Goal: Task Accomplishment & Management: Manage account settings

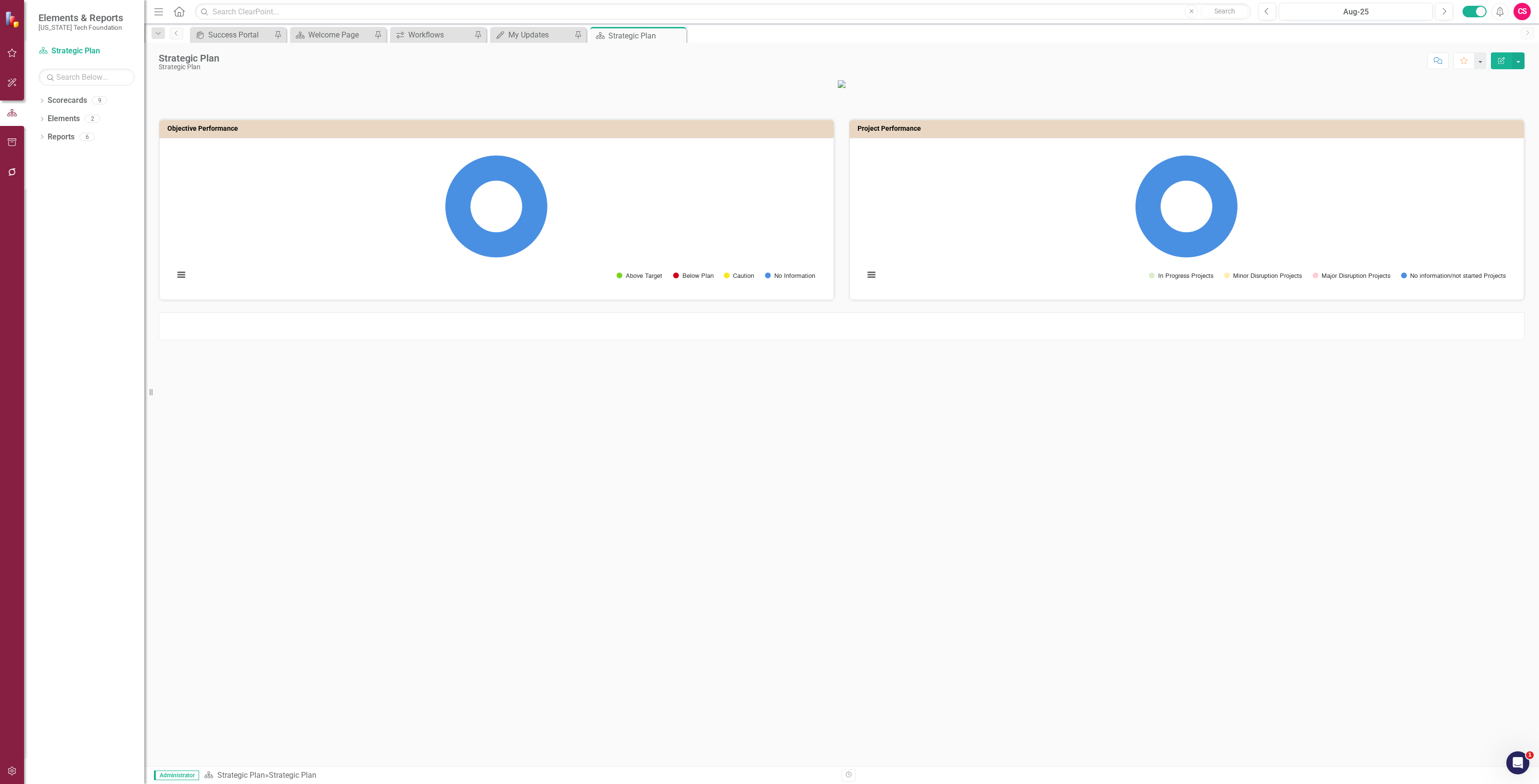
click at [19, 171] on button "button" at bounding box center [12, 173] width 22 height 20
click at [54, 73] on link "Reporting Workflows" at bounding box center [86, 69] width 96 height 11
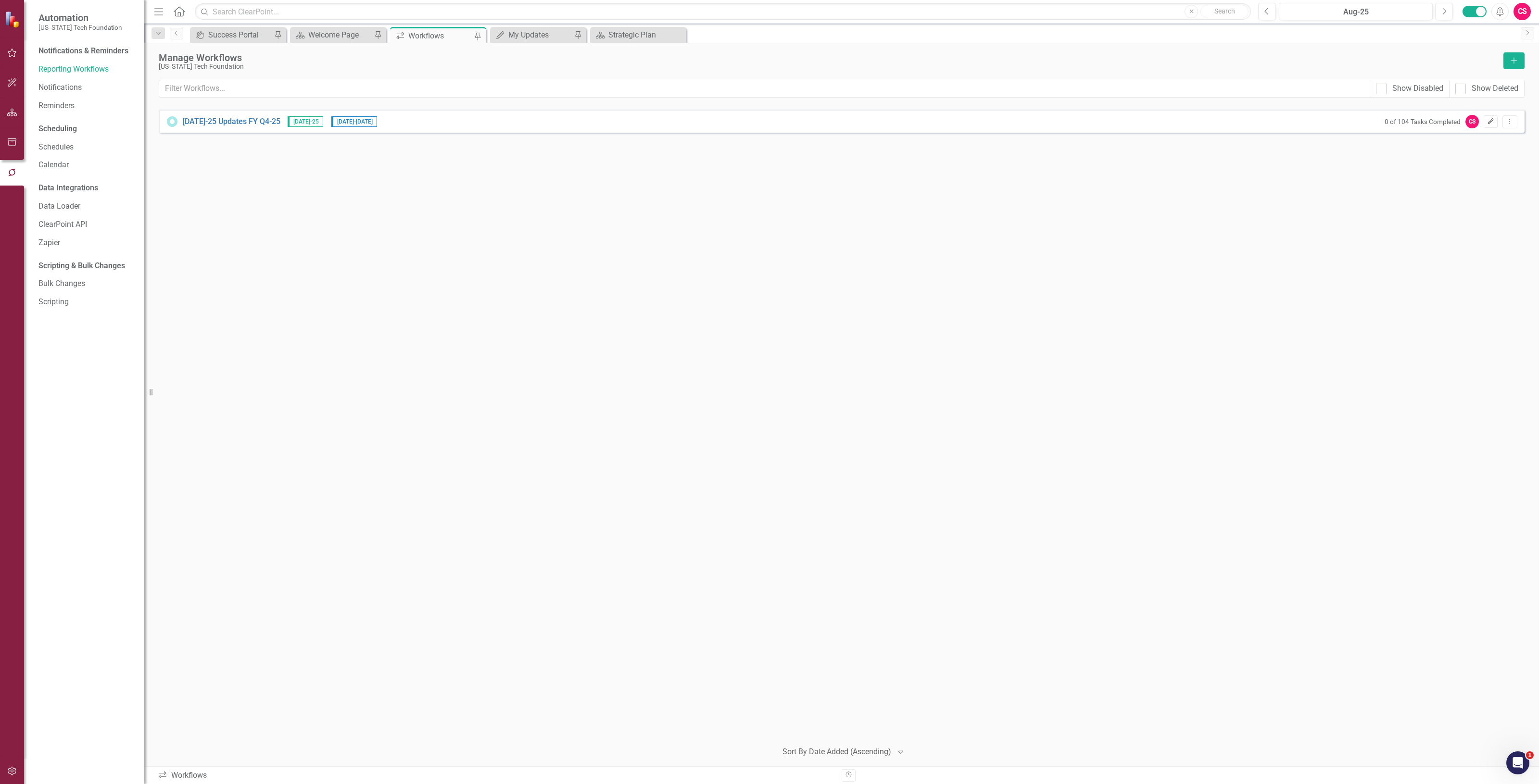
click at [1487, 123] on icon "Edit" at bounding box center [1491, 122] width 7 height 6
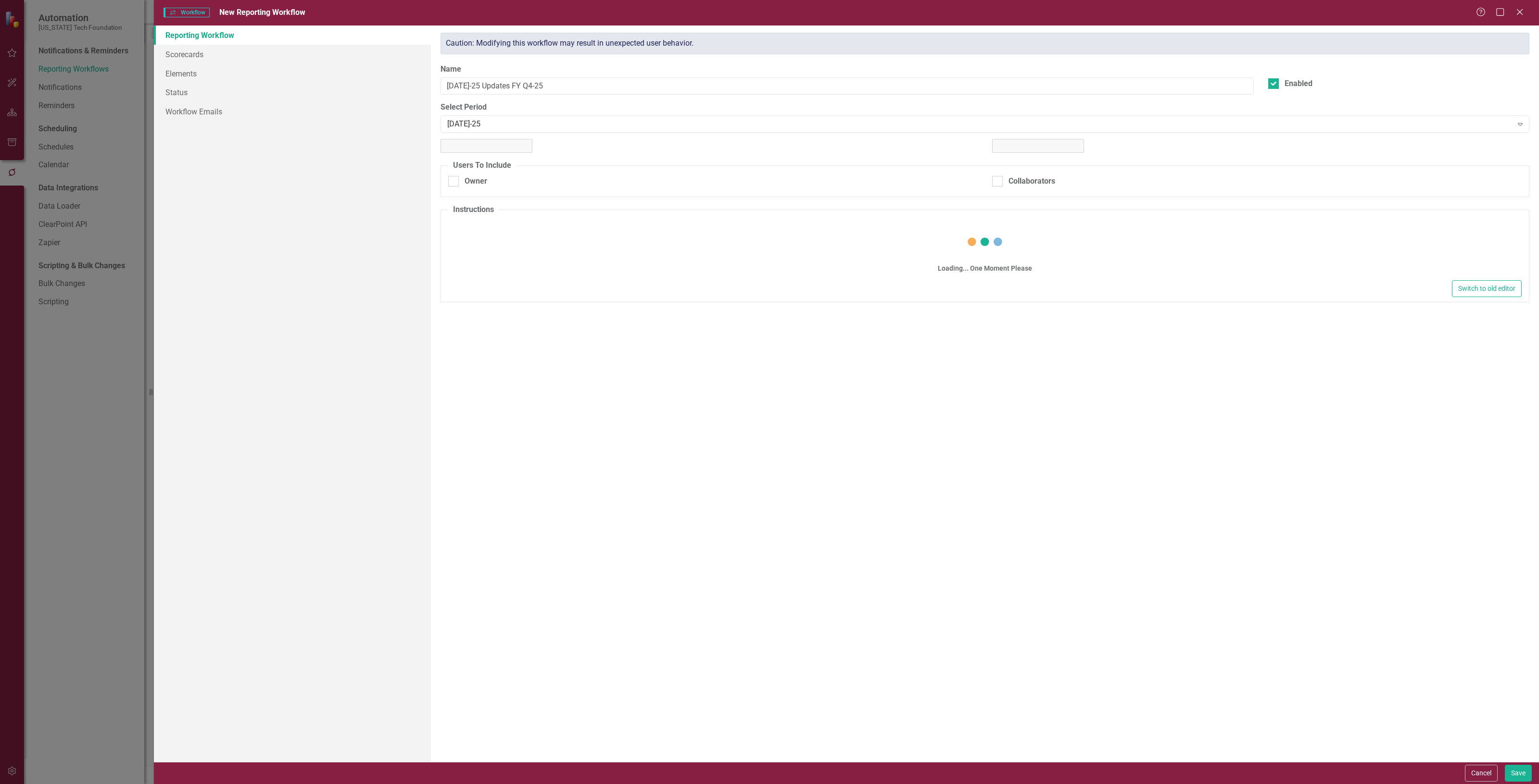
checkbox input "true"
type textarea "<p>Please make updates to your assigned elements for this reporting period. Rev…"
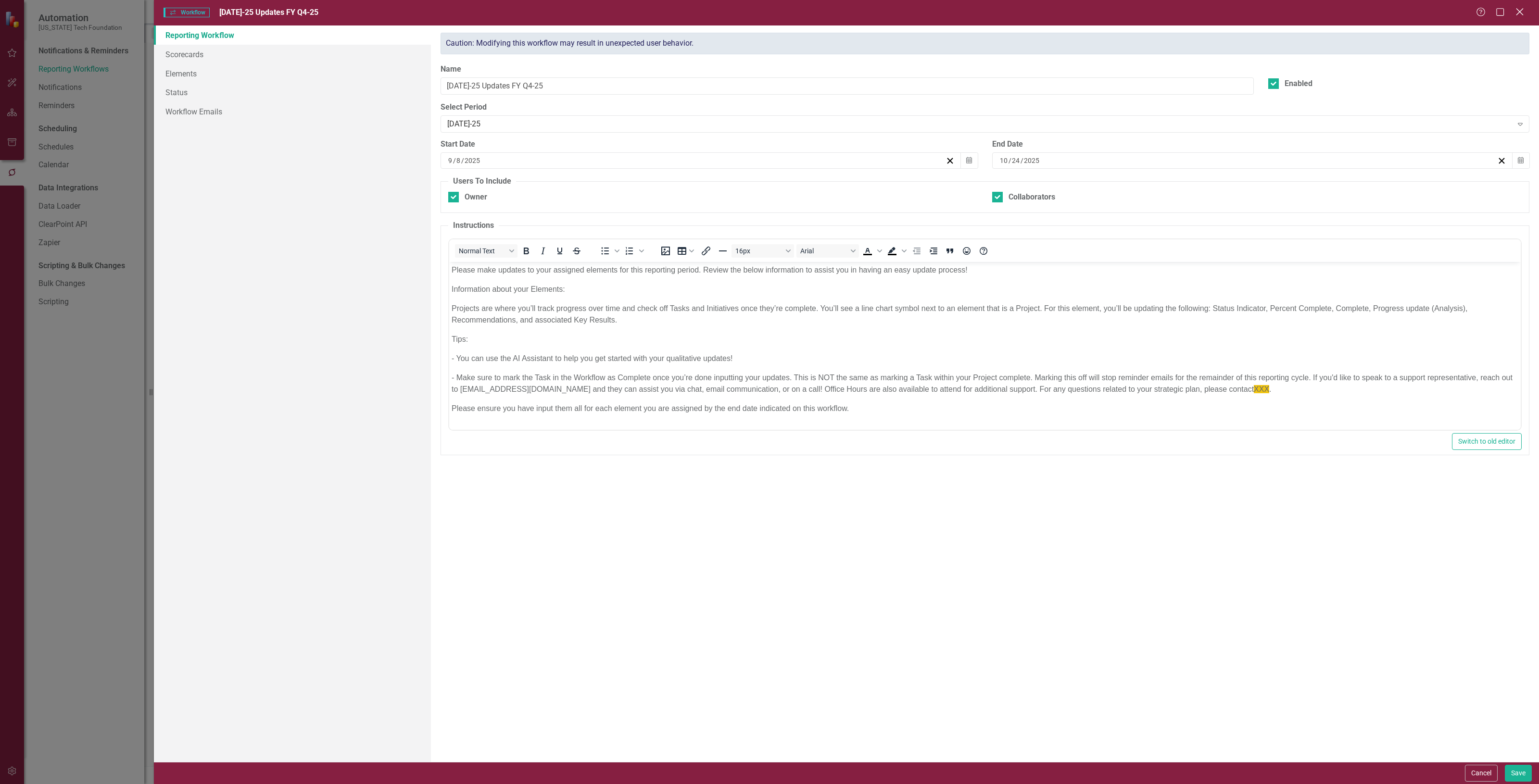
click at [1516, 14] on icon "Close" at bounding box center [1519, 11] width 12 height 9
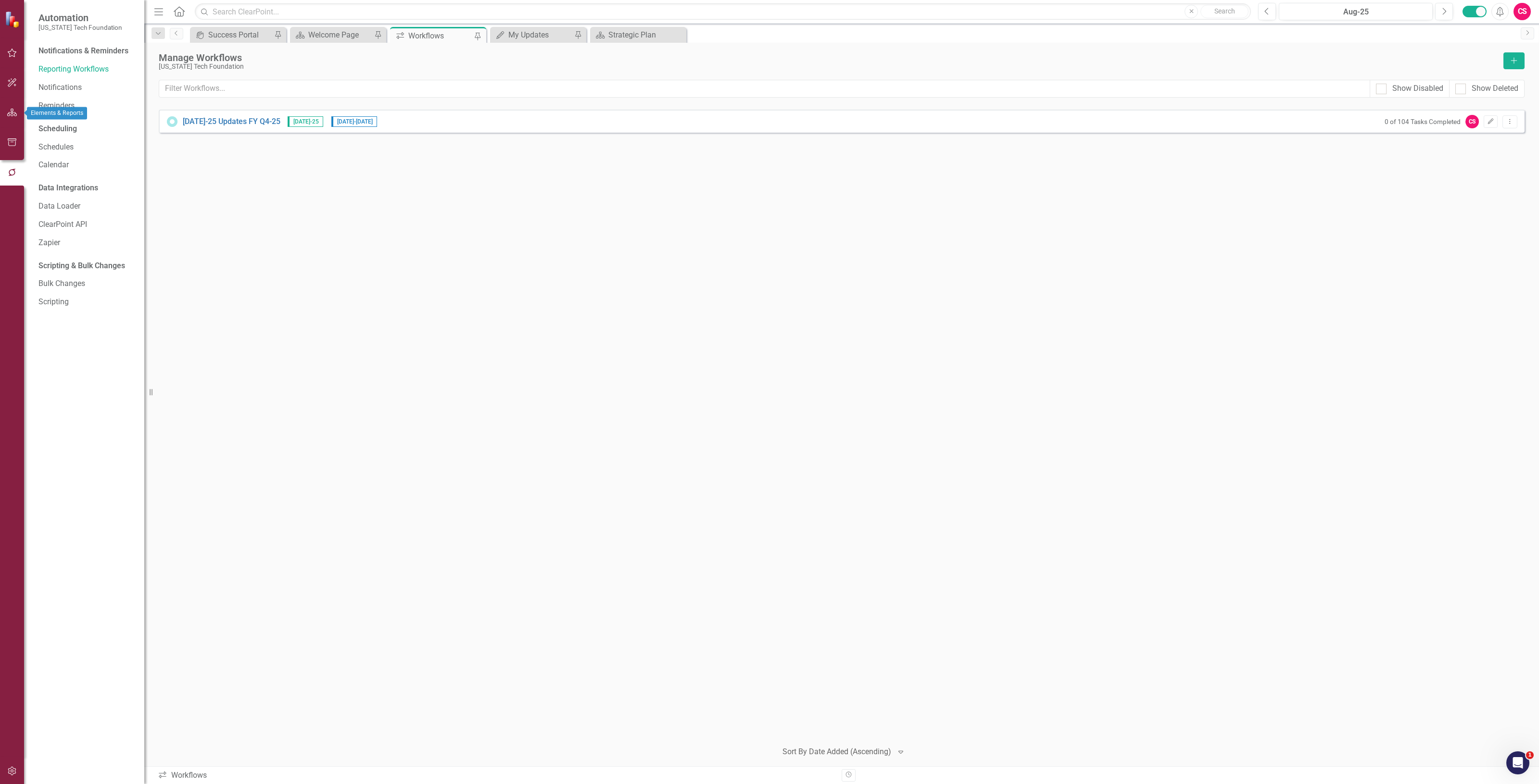
click at [17, 109] on icon "button" at bounding box center [12, 112] width 10 height 8
click at [81, 118] on div "Elements 2" at bounding box center [96, 120] width 97 height 19
click at [73, 104] on link "Scorecards" at bounding box center [68, 100] width 39 height 11
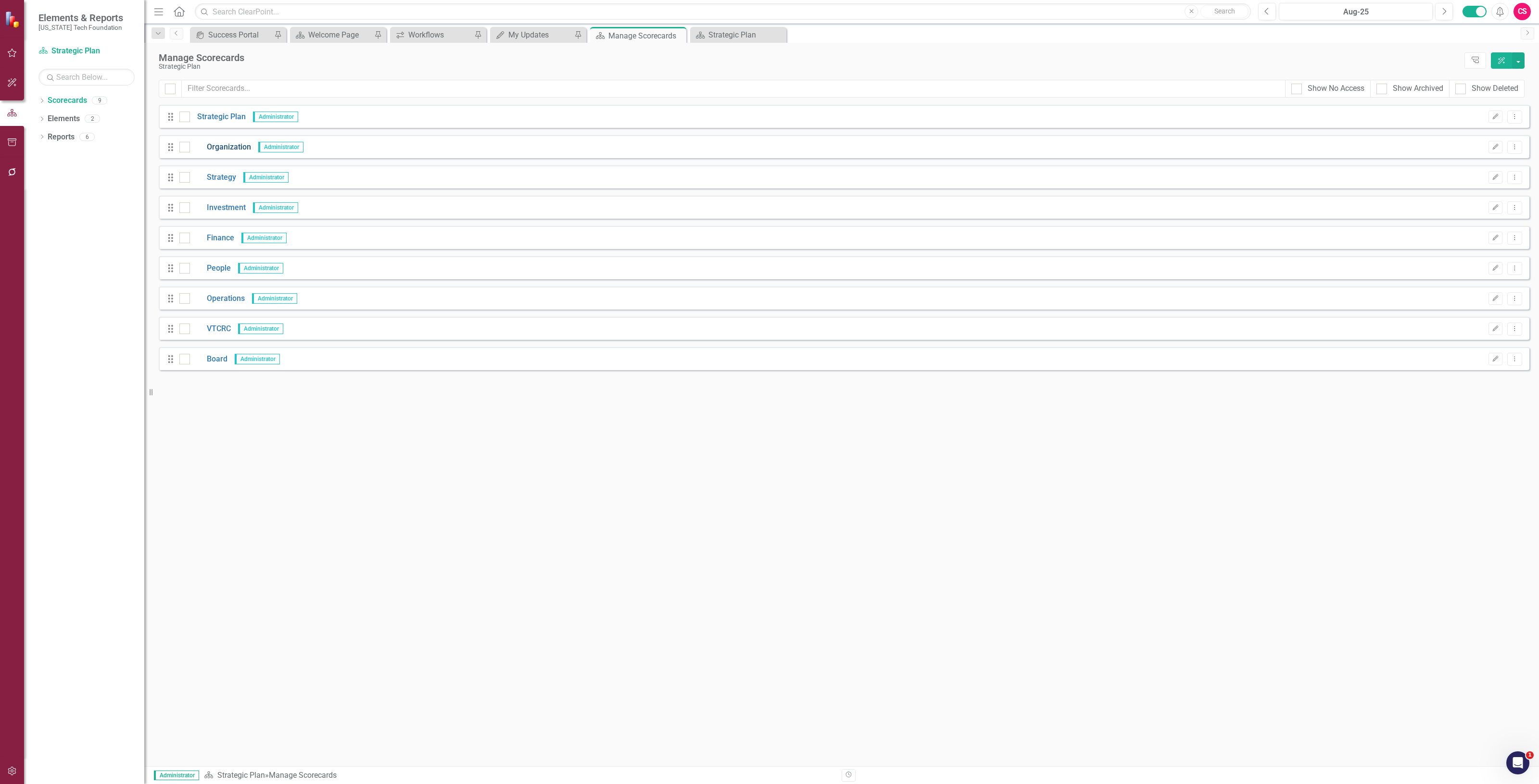
click at [226, 146] on link "Organization" at bounding box center [220, 147] width 61 height 11
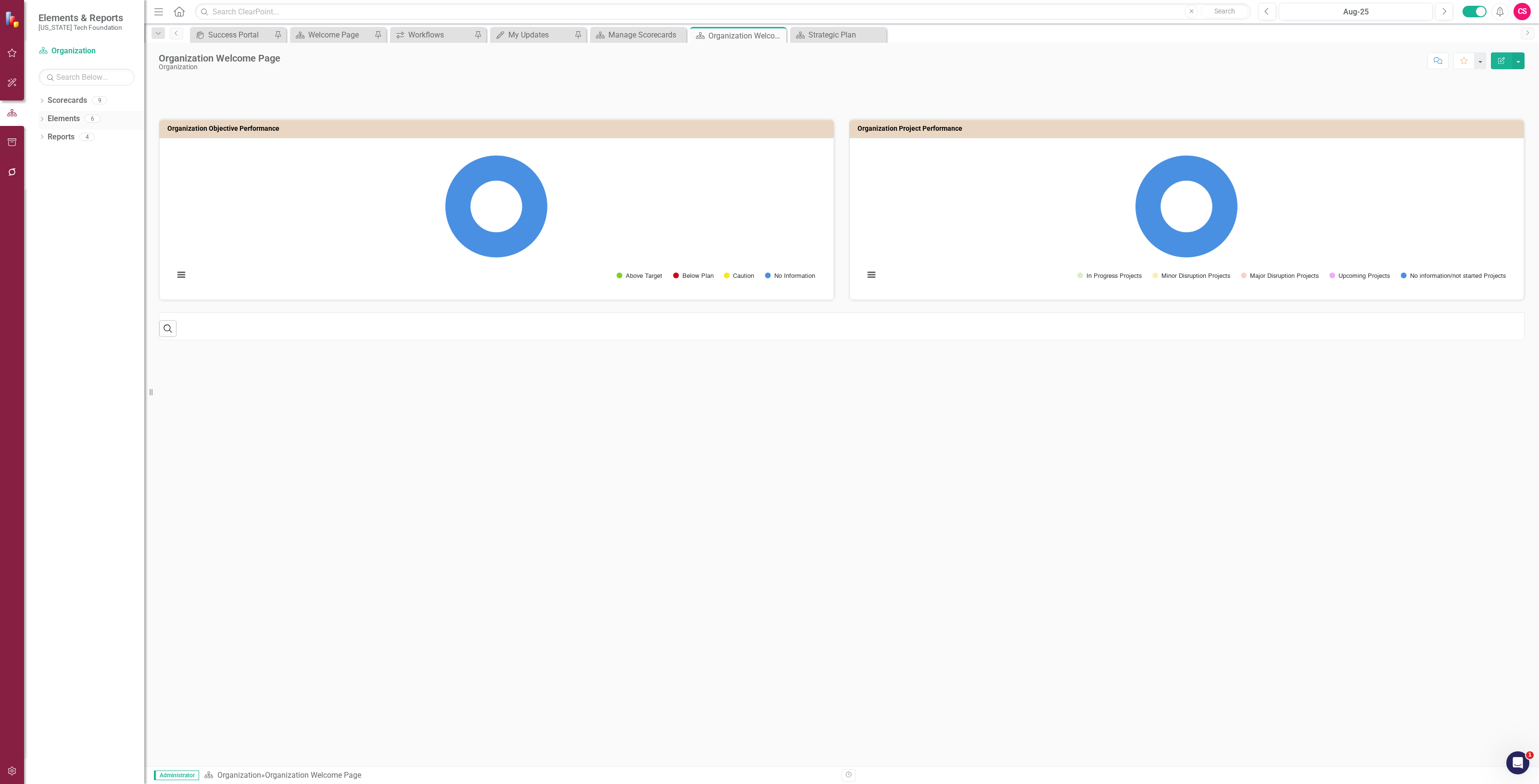
click at [63, 119] on link "Elements" at bounding box center [64, 119] width 32 height 11
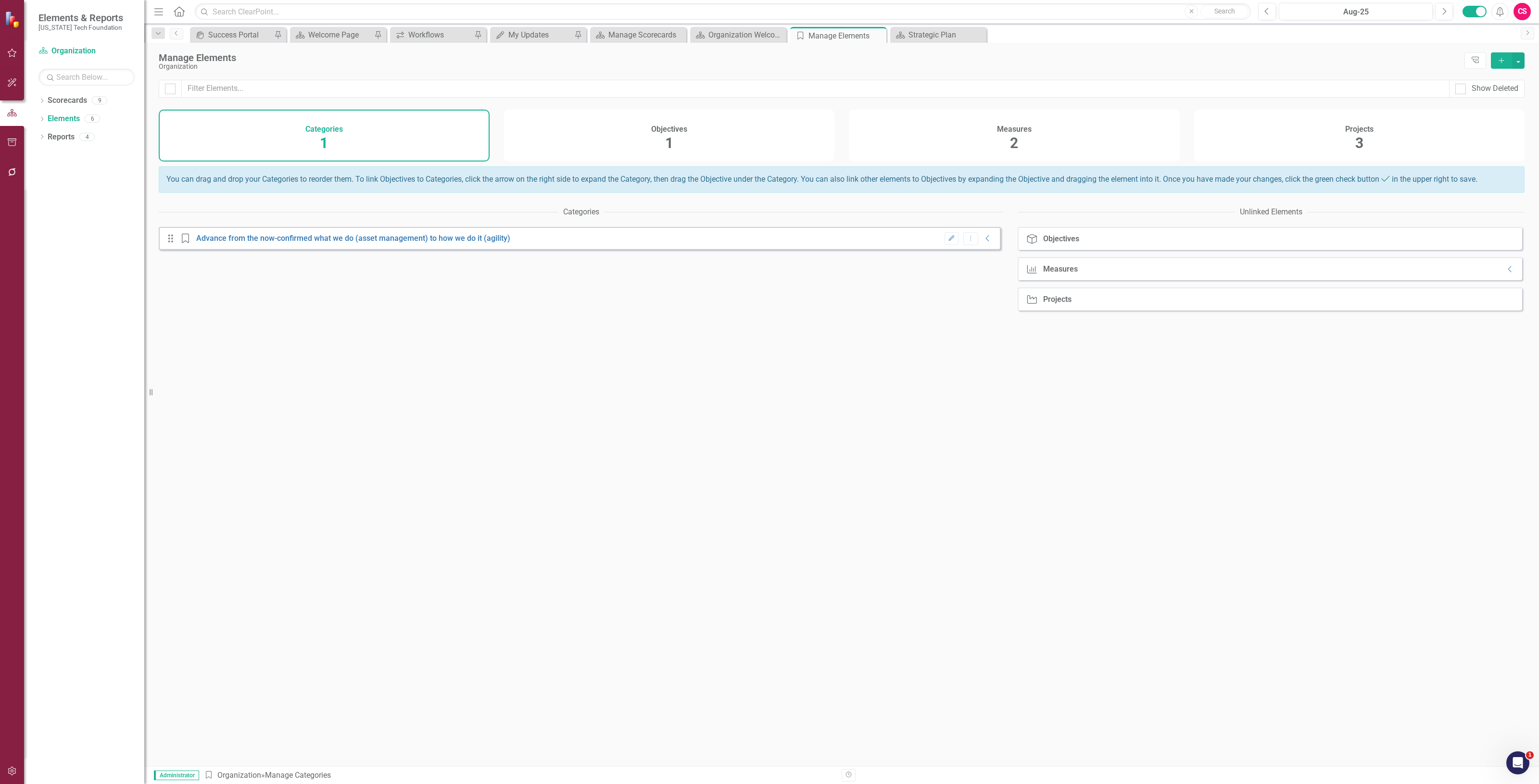
click at [1016, 130] on h4 "Measures" at bounding box center [1014, 129] width 35 height 8
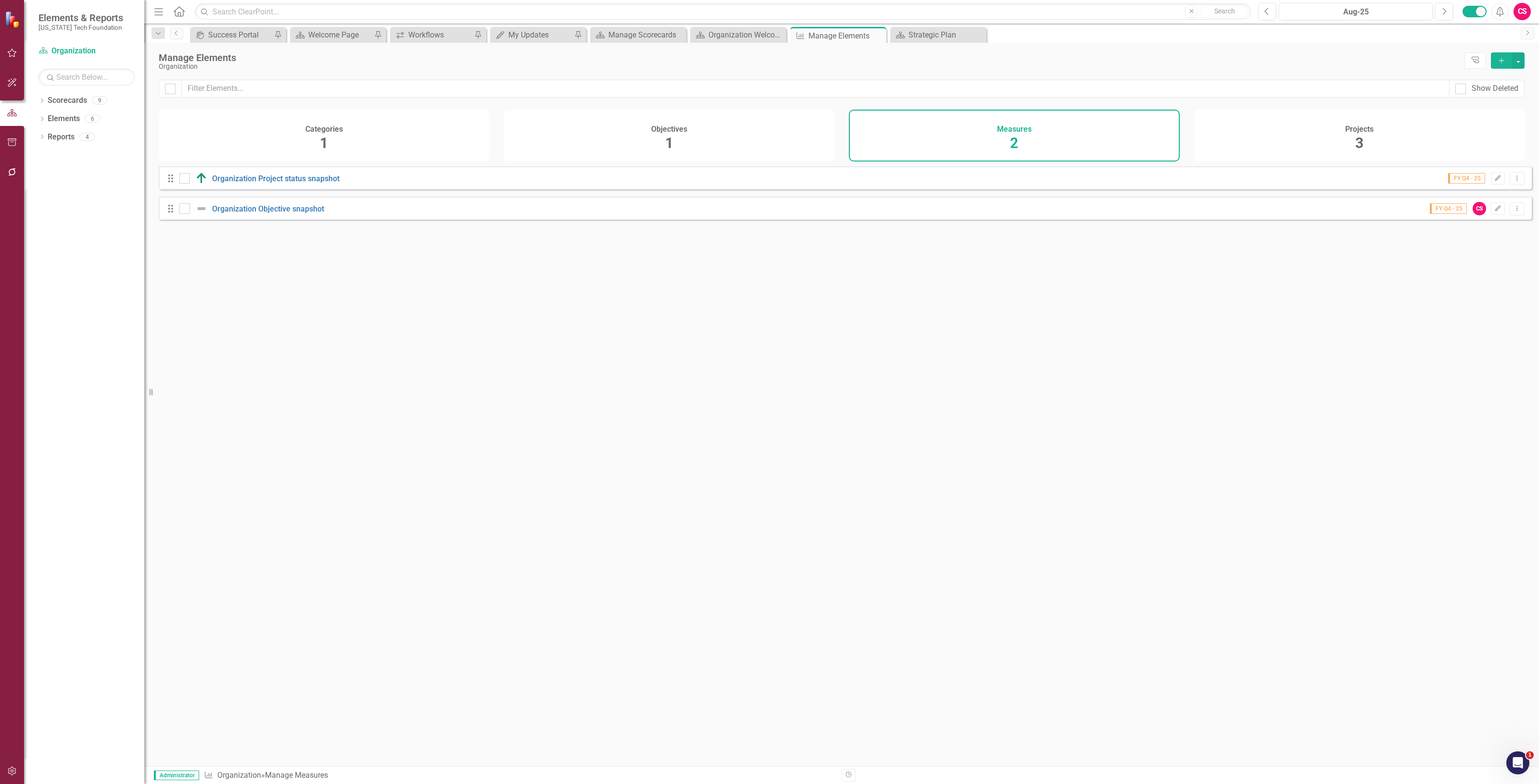
click at [1264, 131] on div "Projects 3" at bounding box center [1360, 136] width 331 height 52
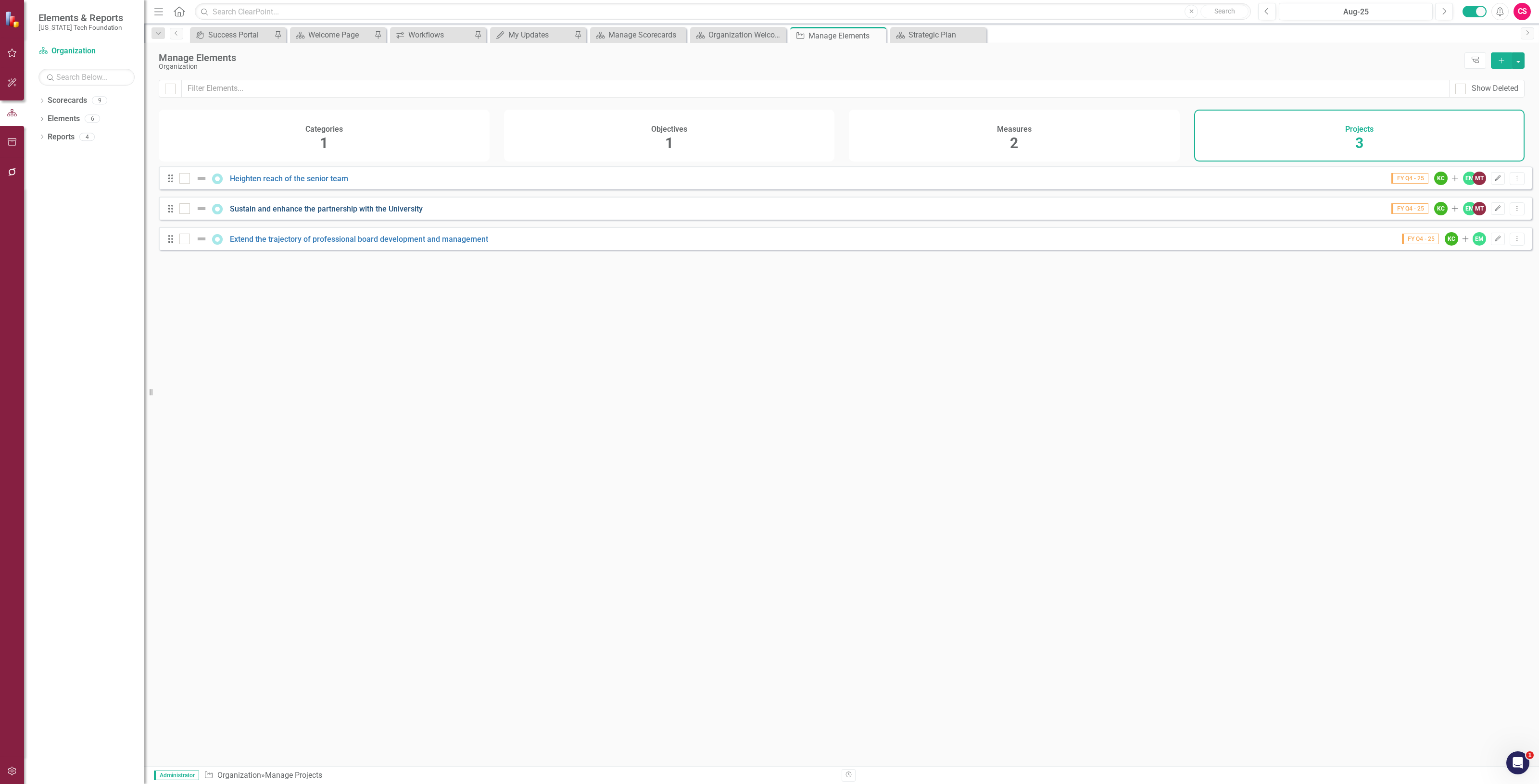
click at [283, 213] on link "Sustain and enhance the partnership with the University" at bounding box center [326, 208] width 193 height 9
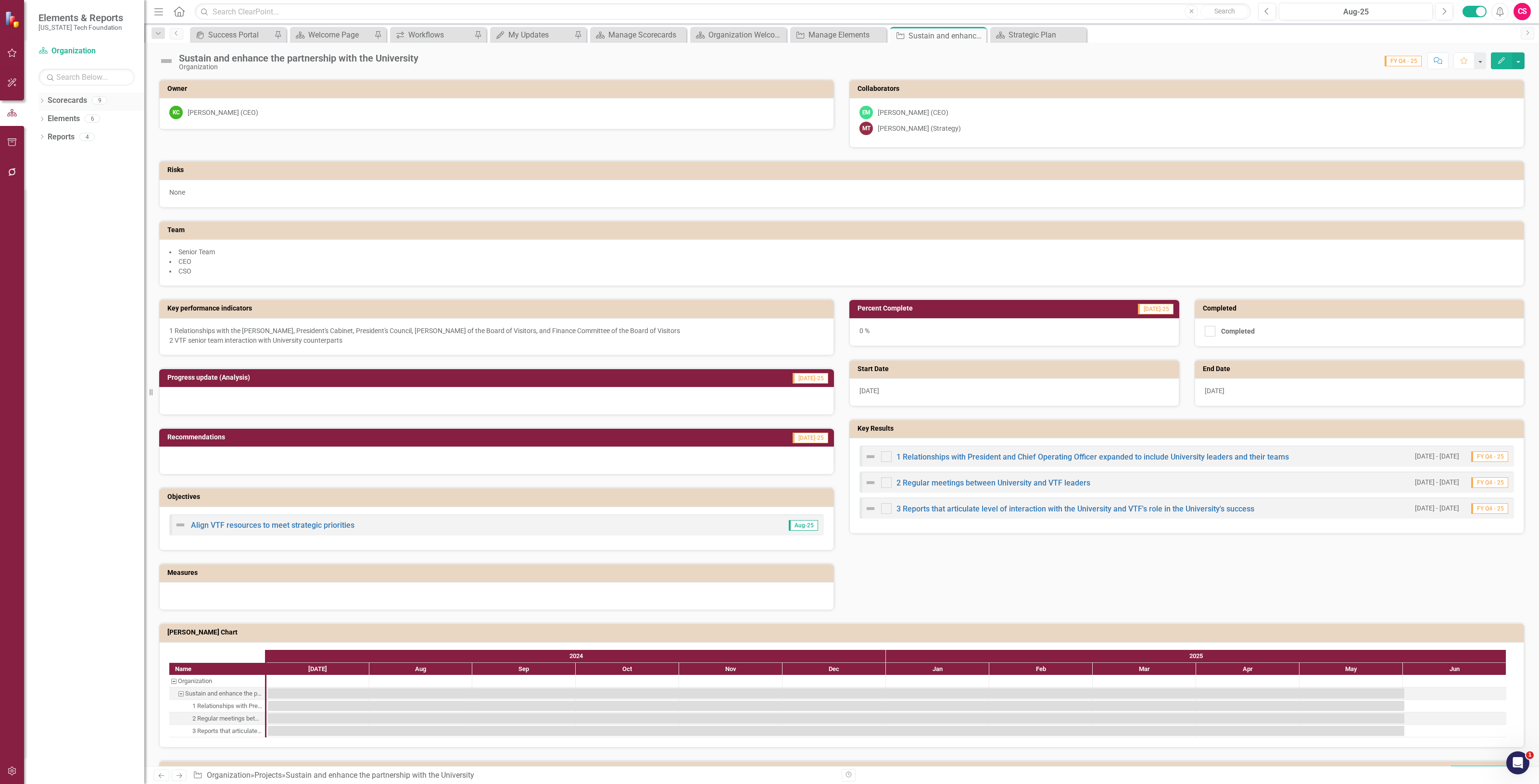
click at [61, 102] on link "Scorecards" at bounding box center [68, 100] width 39 height 11
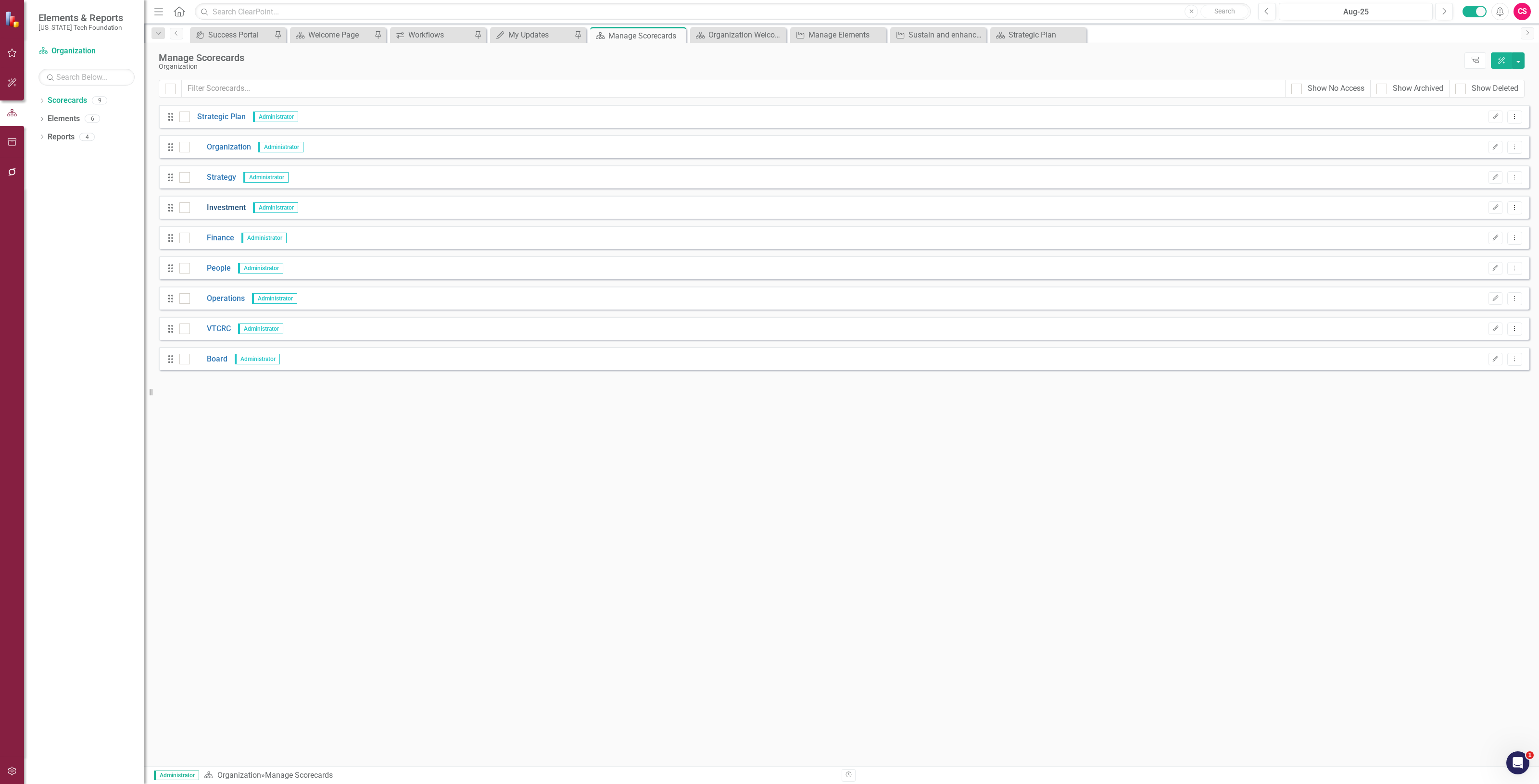
click at [225, 207] on link "Investment" at bounding box center [217, 208] width 56 height 11
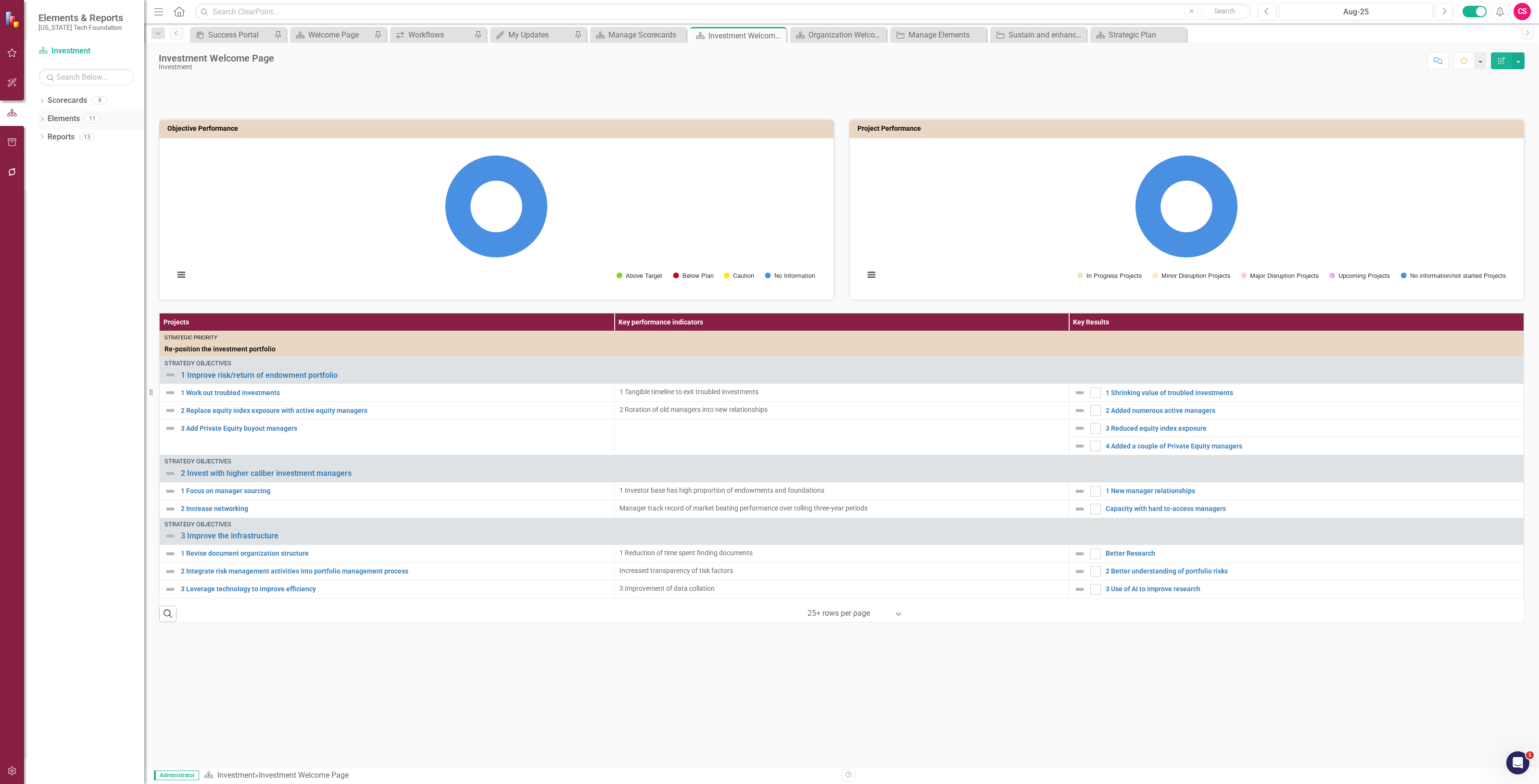
click at [68, 116] on link "Elements" at bounding box center [64, 119] width 32 height 11
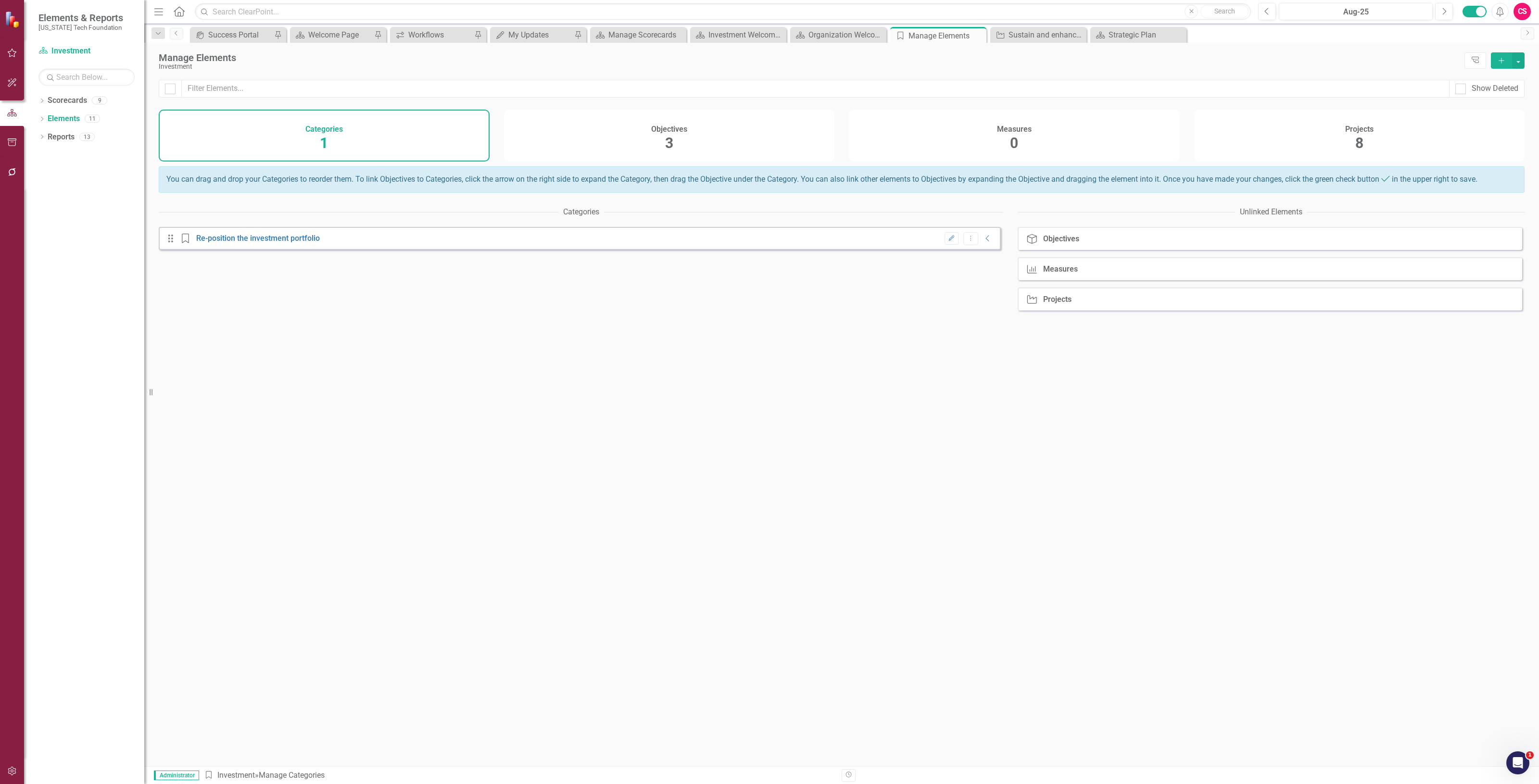
click at [1275, 136] on div "Projects 8" at bounding box center [1360, 136] width 331 height 52
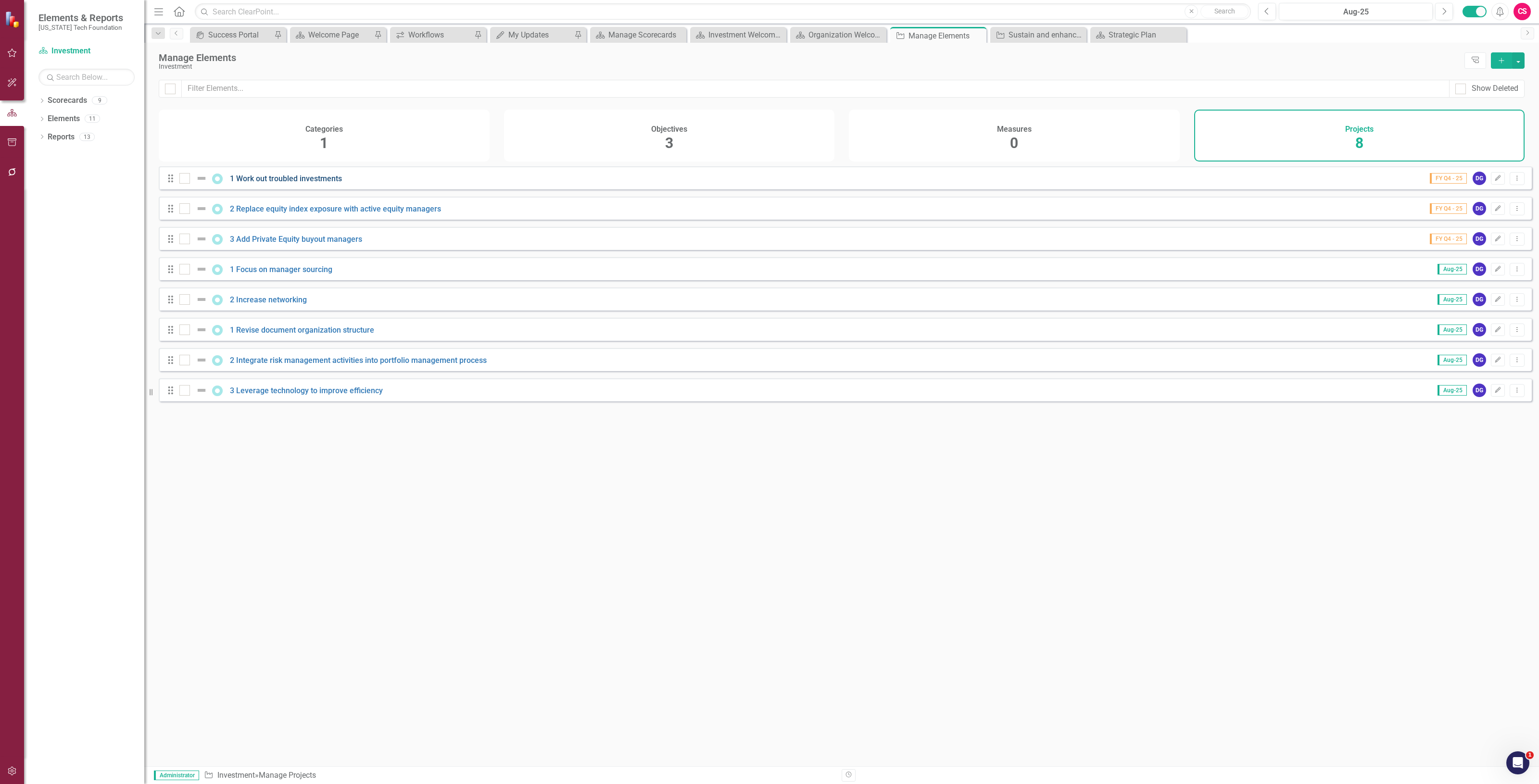
click at [285, 183] on link "1 Work out troubled investments" at bounding box center [286, 178] width 112 height 9
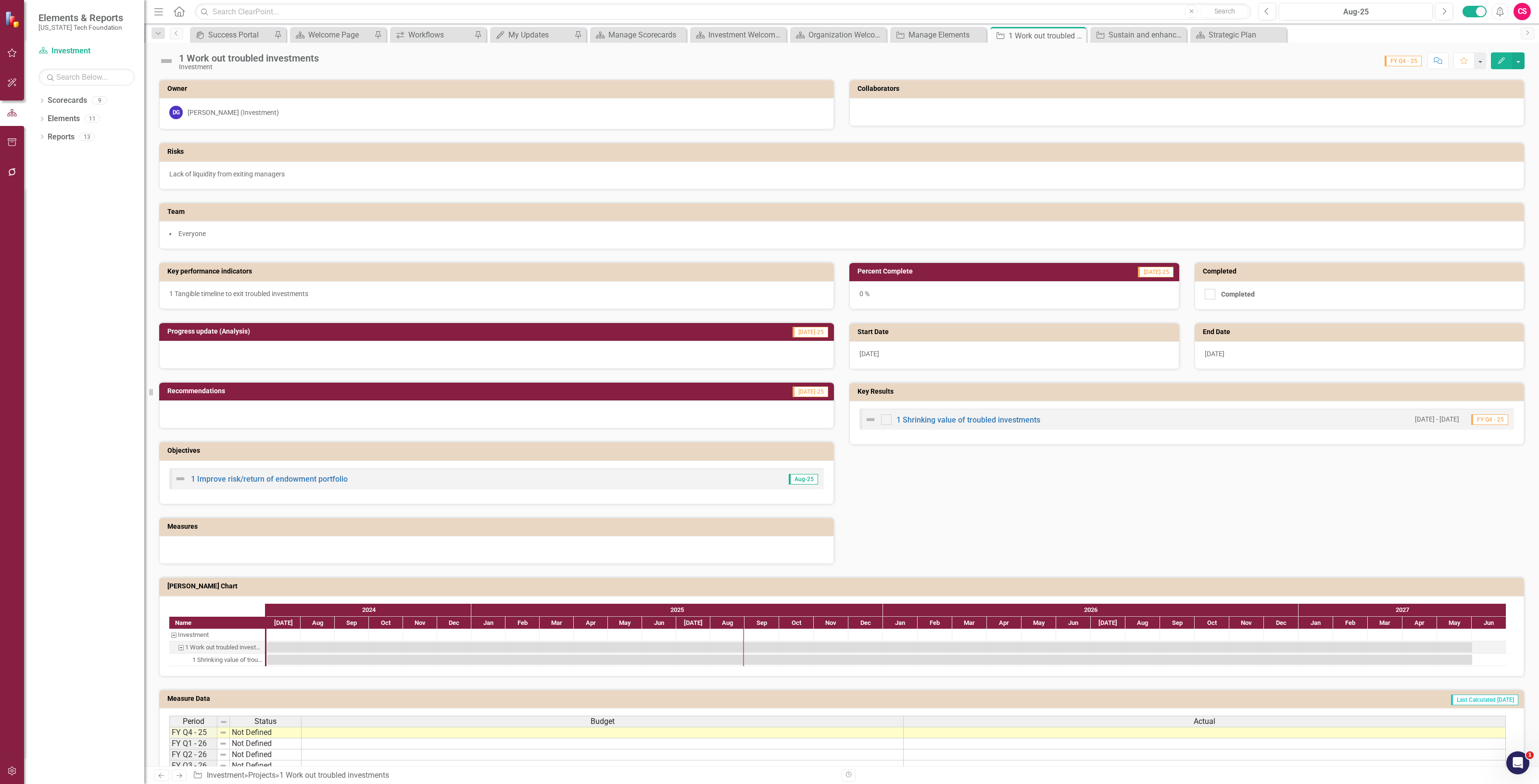
click at [1494, 63] on button "Edit" at bounding box center [1501, 61] width 21 height 17
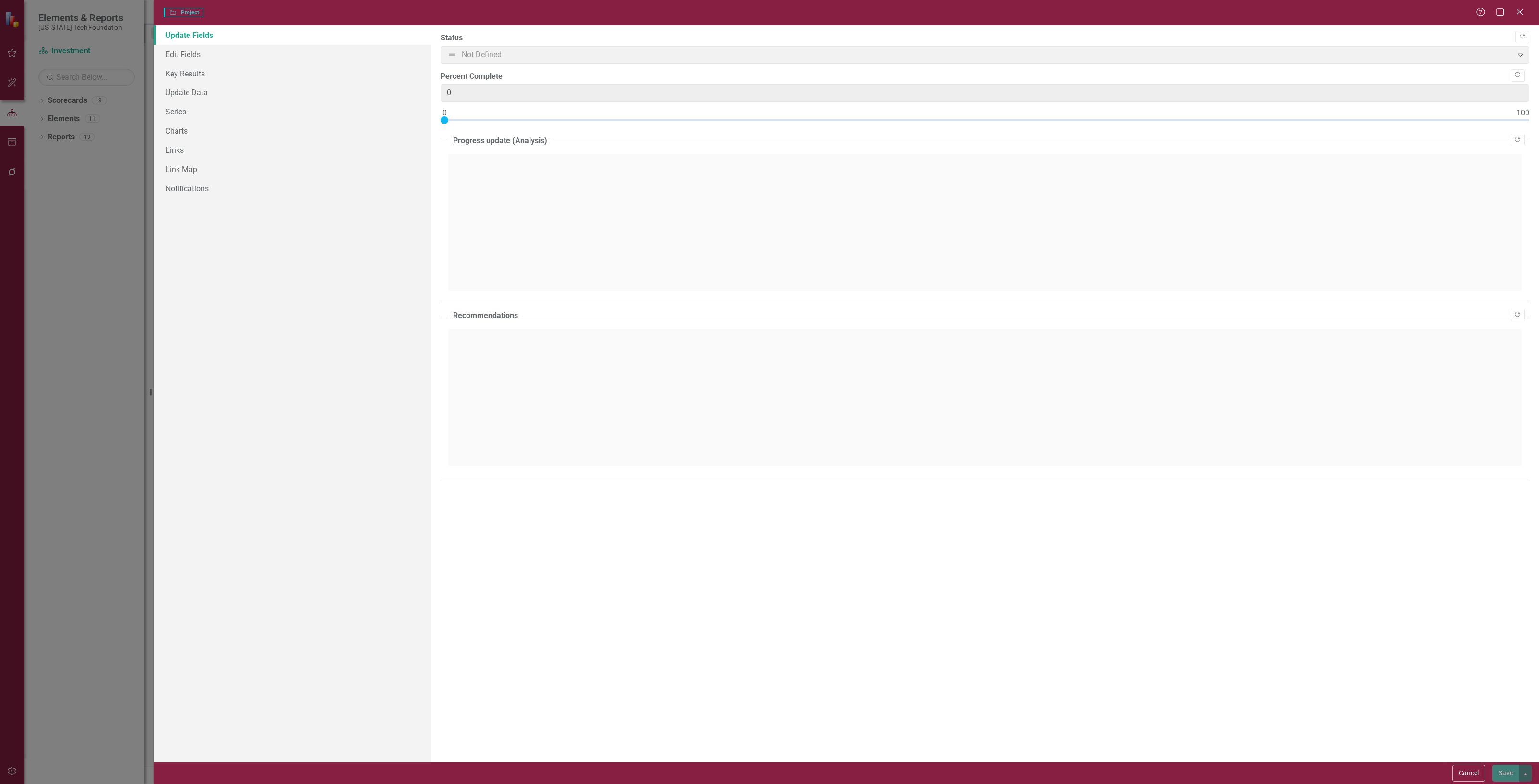
type input "0"
click at [277, 59] on link "Edit Fields" at bounding box center [293, 54] width 277 height 19
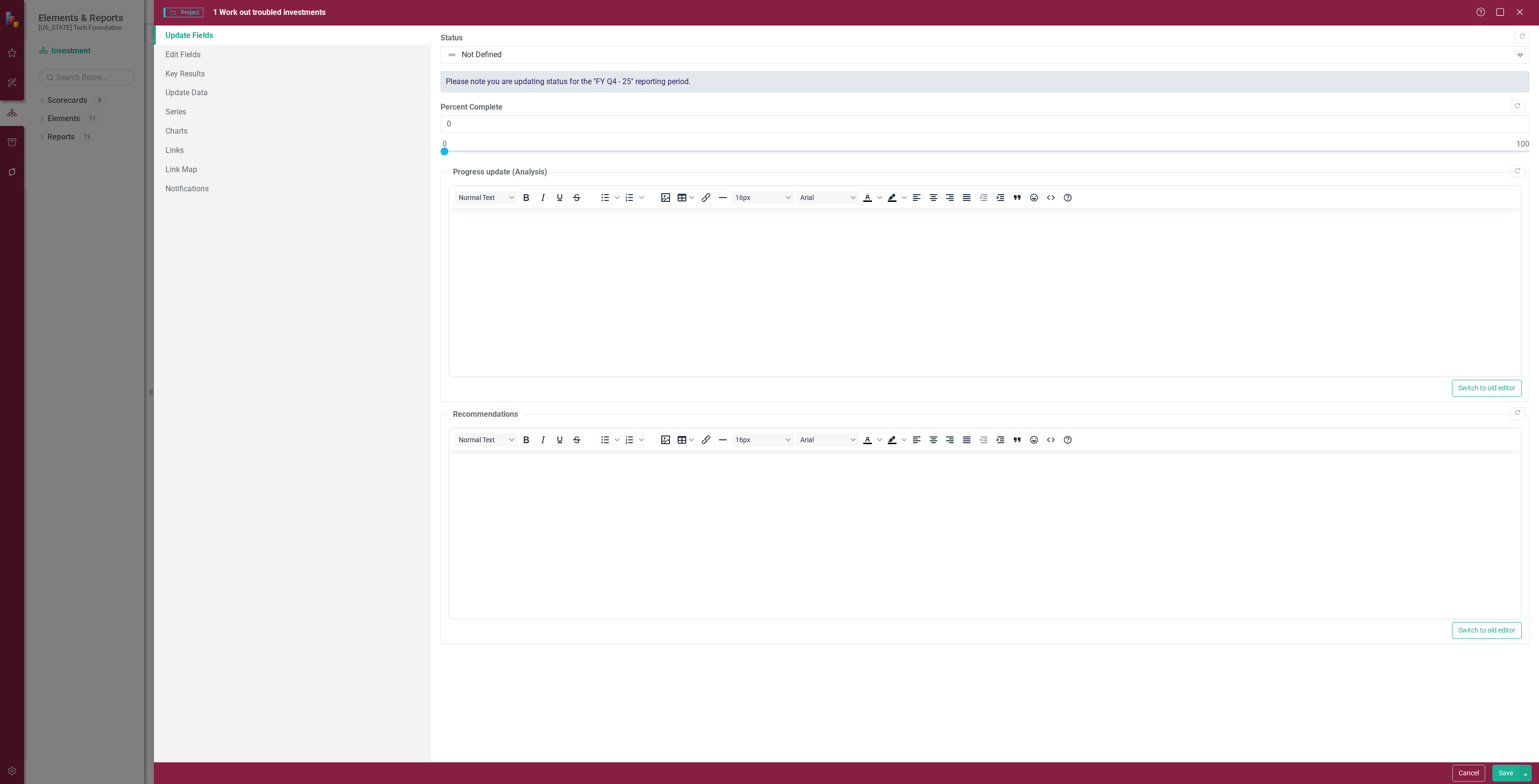
click at [1448, 765] on div "Cancel Save" at bounding box center [847, 773] width 1385 height 22
click at [1463, 770] on button "Cancel" at bounding box center [1469, 773] width 33 height 17
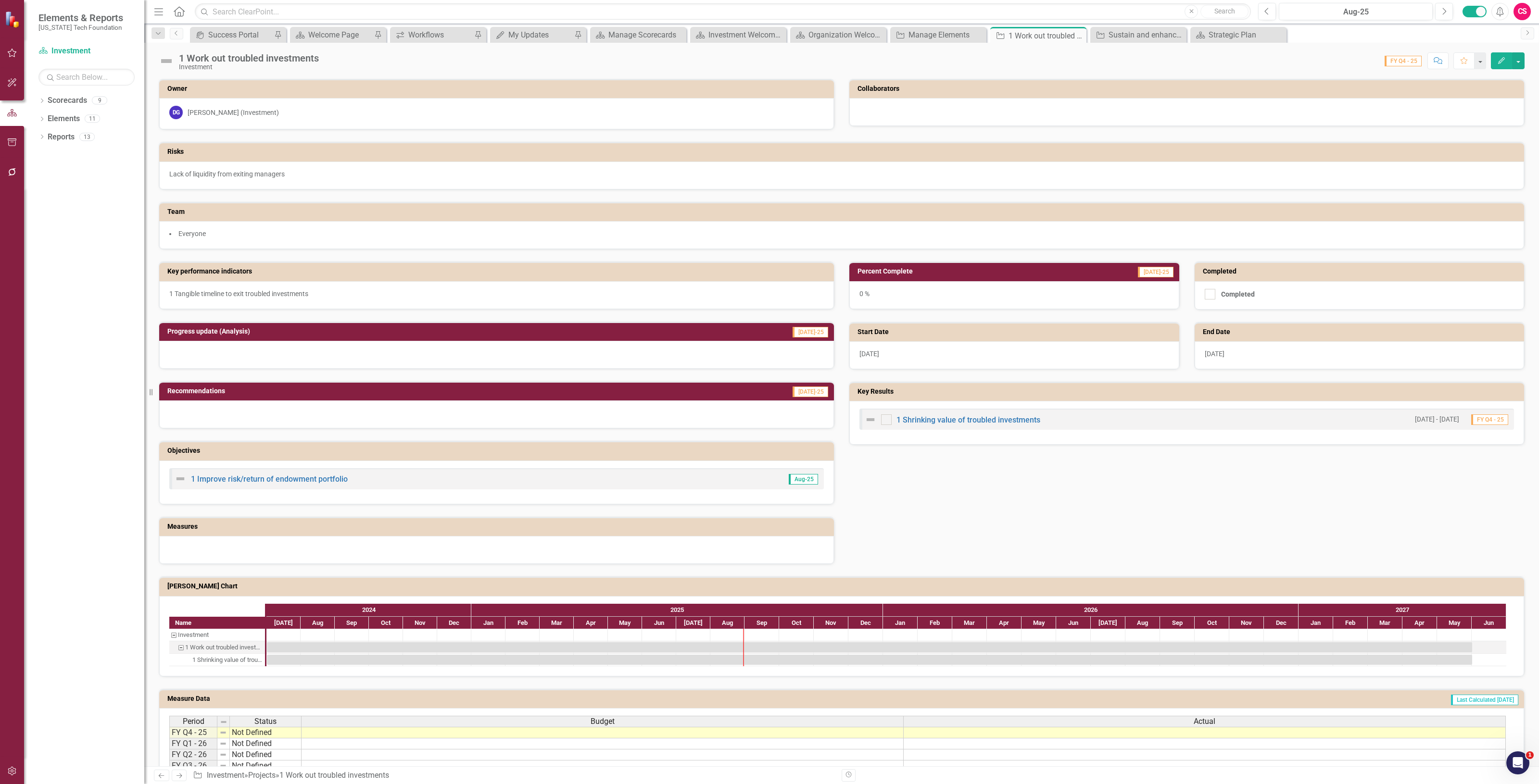
click at [1, 777] on div at bounding box center [12, 771] width 24 height 20
click at [14, 770] on icon "button" at bounding box center [12, 771] width 10 height 8
click at [82, 141] on link "Reporting Frequencies" at bounding box center [86, 144] width 96 height 11
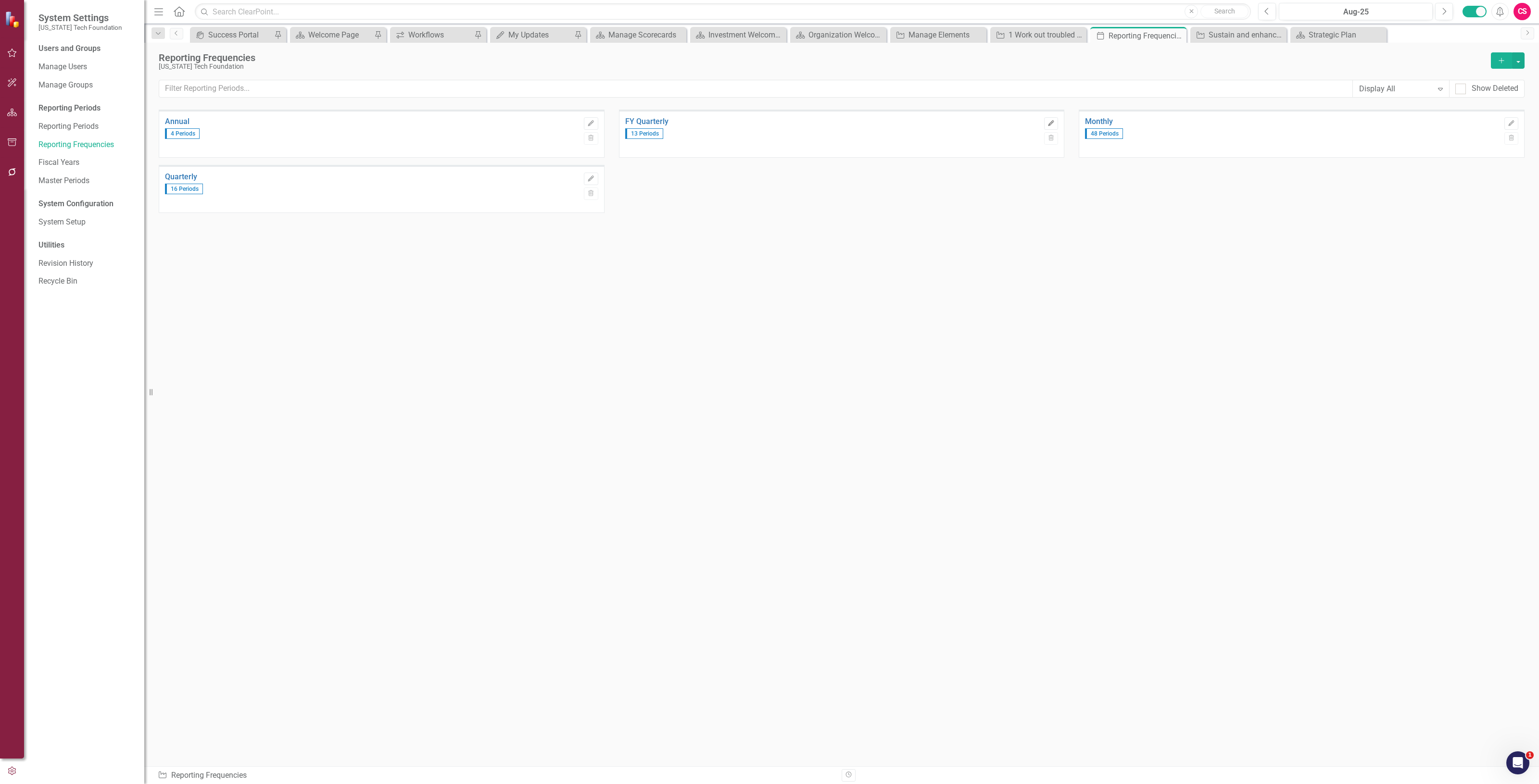
click at [1052, 122] on icon "button" at bounding box center [1051, 123] width 6 height 6
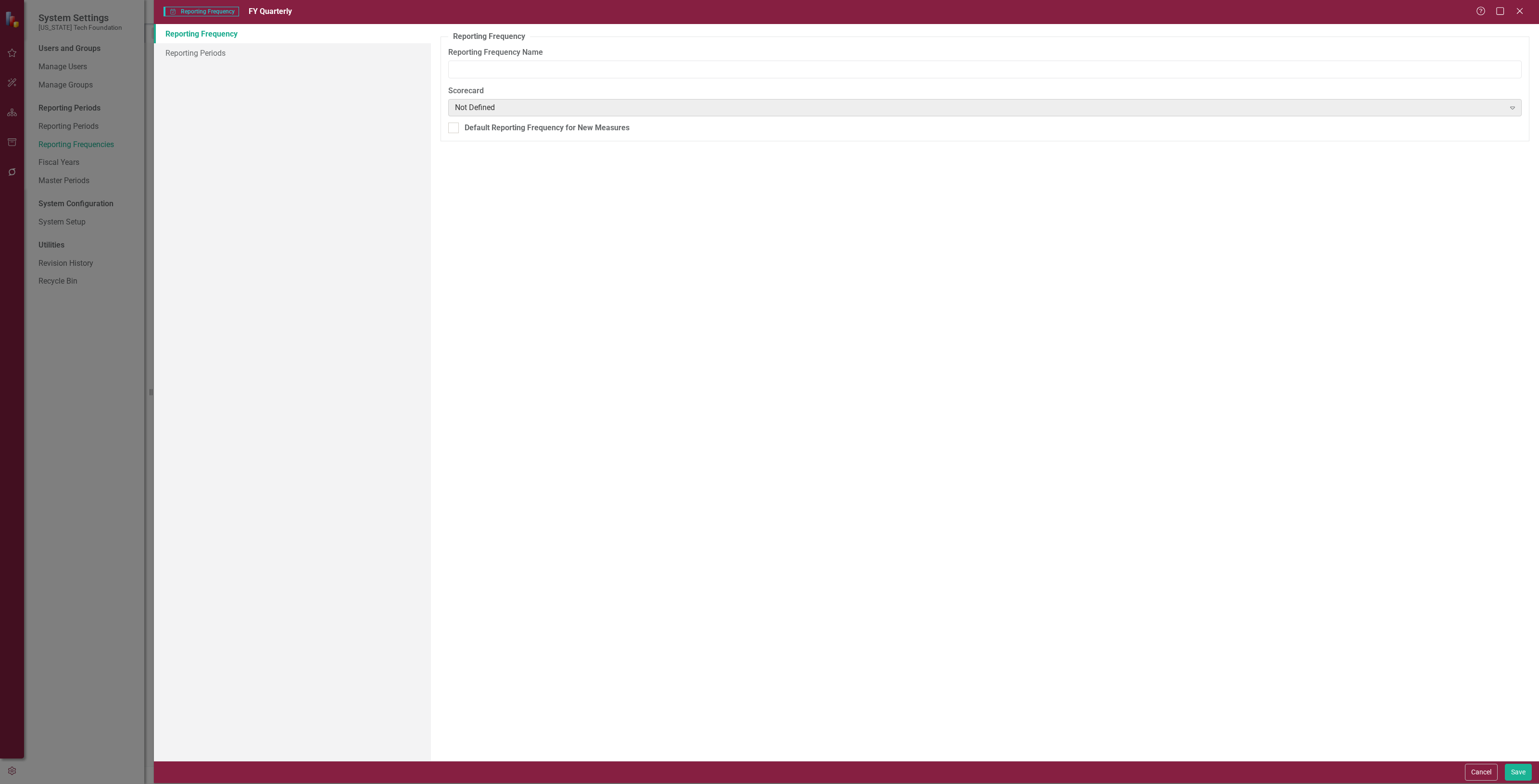
type input "FY Quarterly"
click at [247, 58] on link "Reporting Periods" at bounding box center [293, 53] width 277 height 19
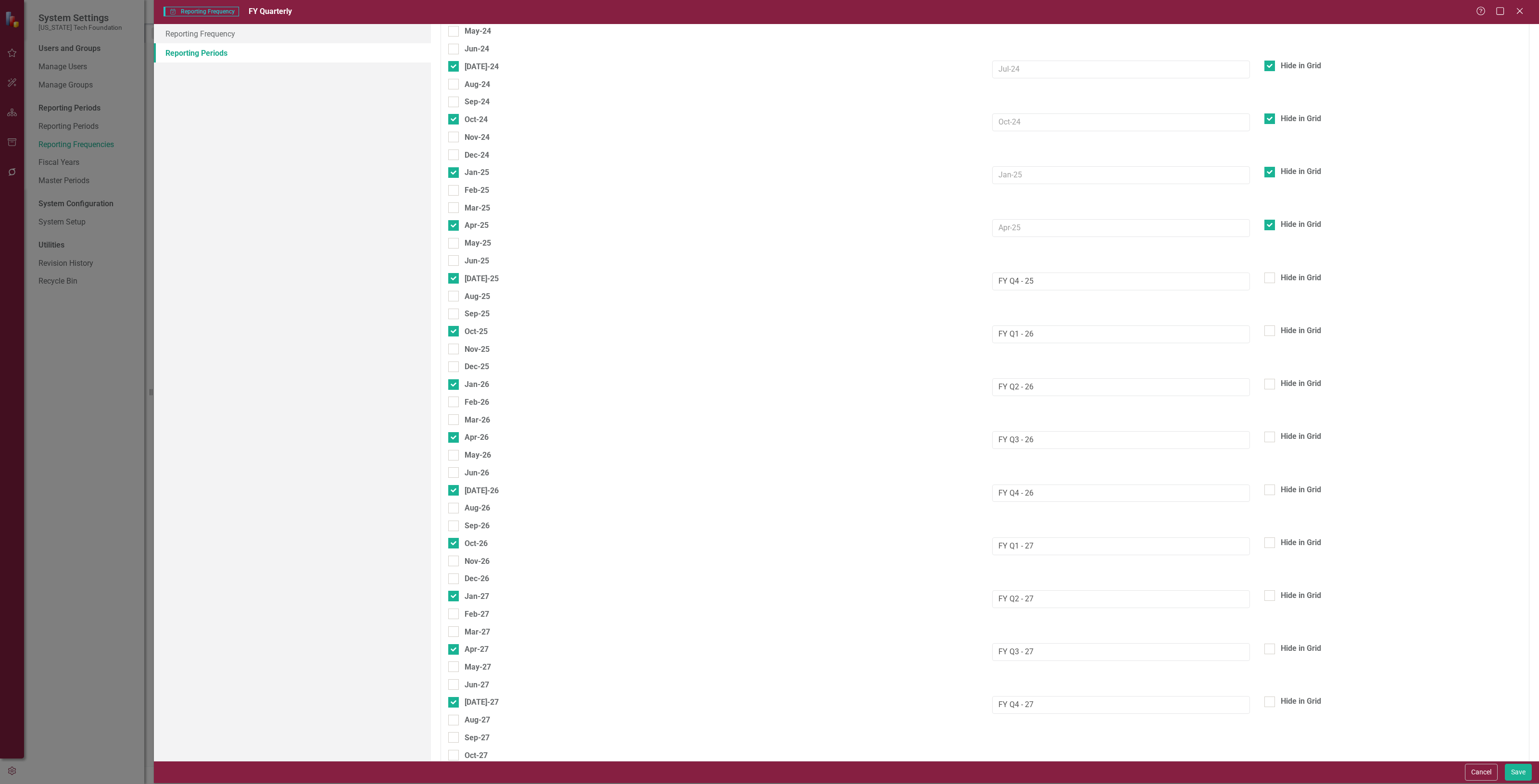
scroll to position [481, 0]
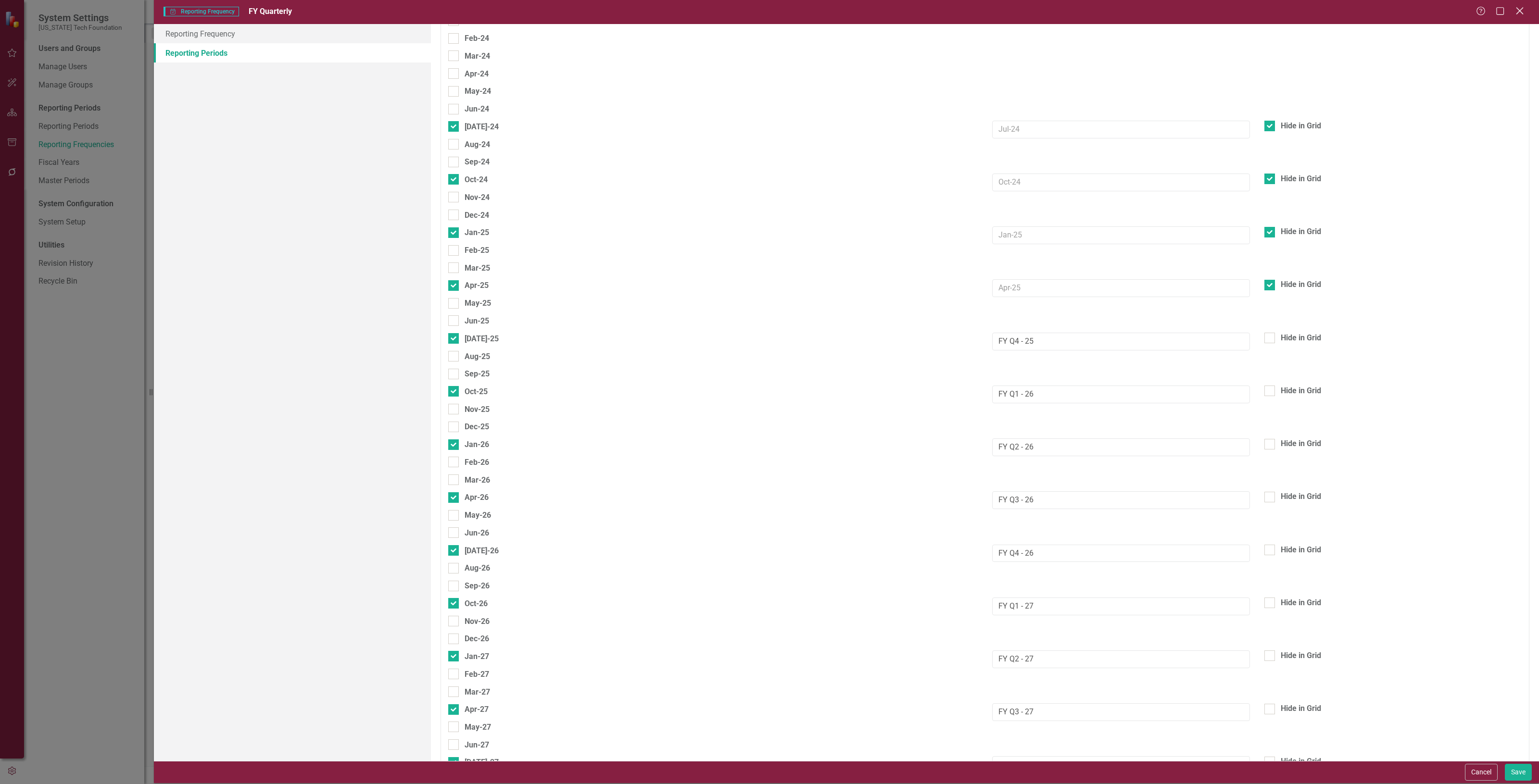
click at [1522, 16] on div "Close" at bounding box center [1519, 11] width 12 height 13
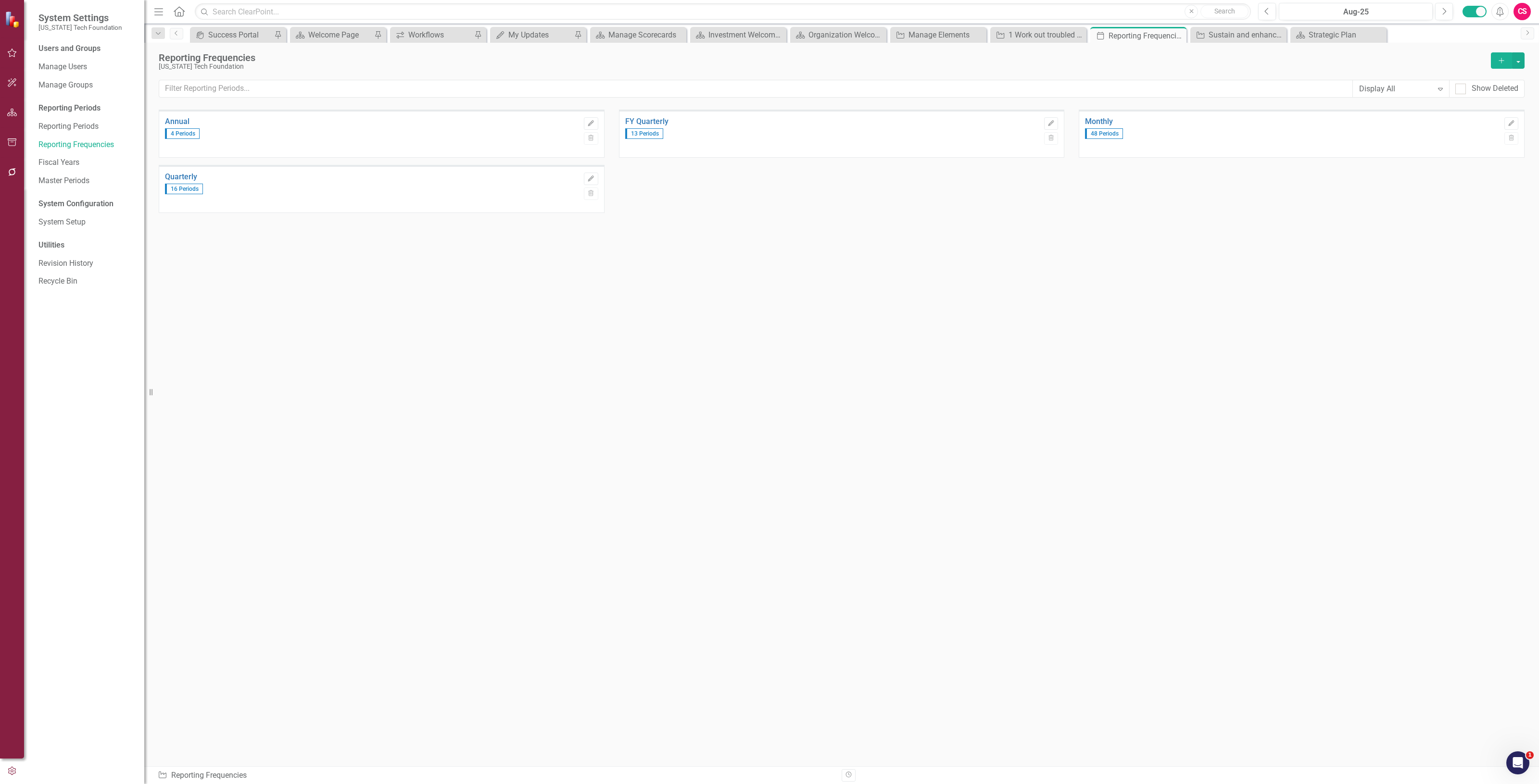
click at [1516, 10] on div "CS" at bounding box center [1522, 11] width 17 height 17
click at [1496, 142] on link "Logout Log Out" at bounding box center [1492, 139] width 76 height 18
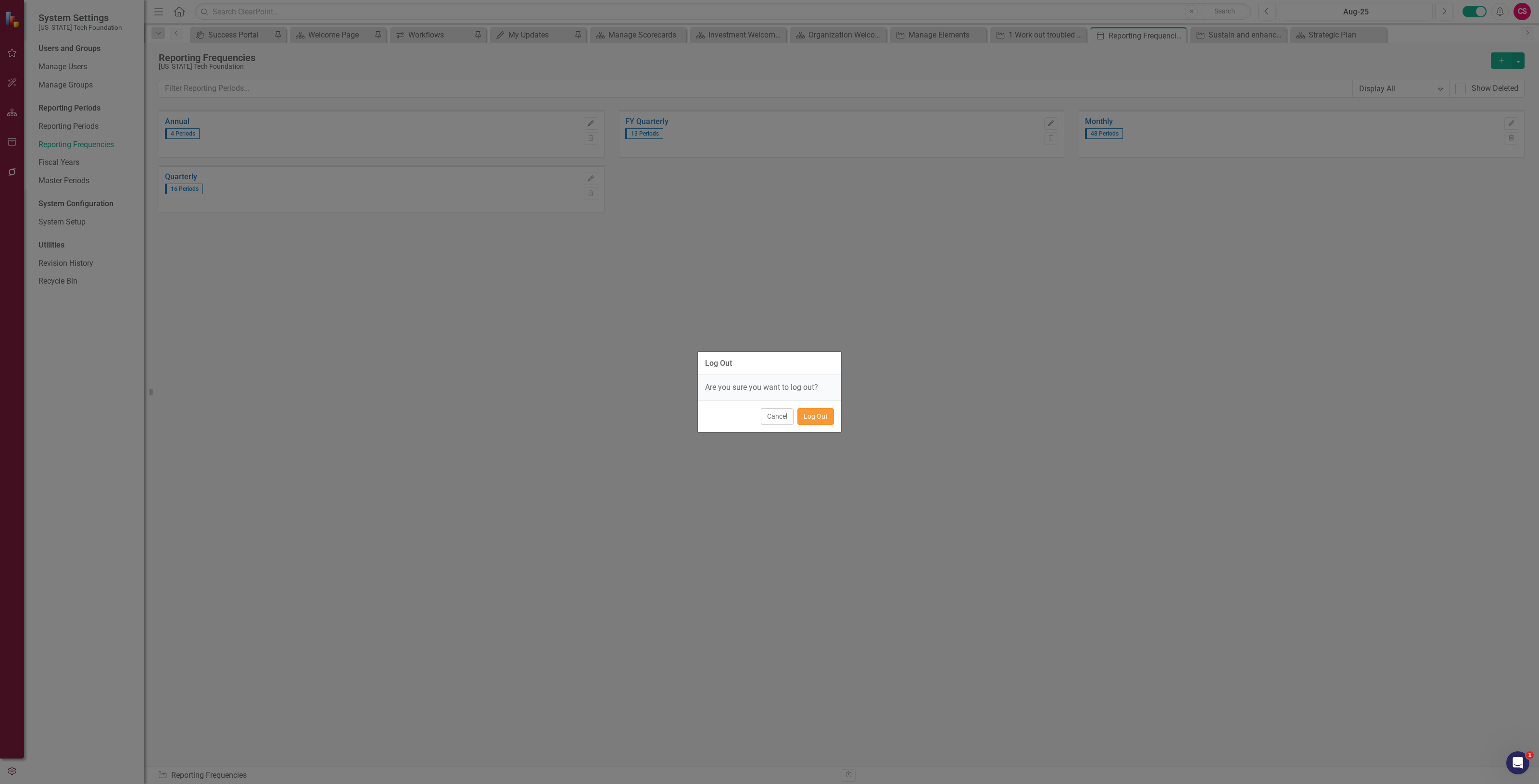
click at [817, 421] on button "Log Out" at bounding box center [816, 416] width 36 height 17
